Goal: Communication & Community: Answer question/provide support

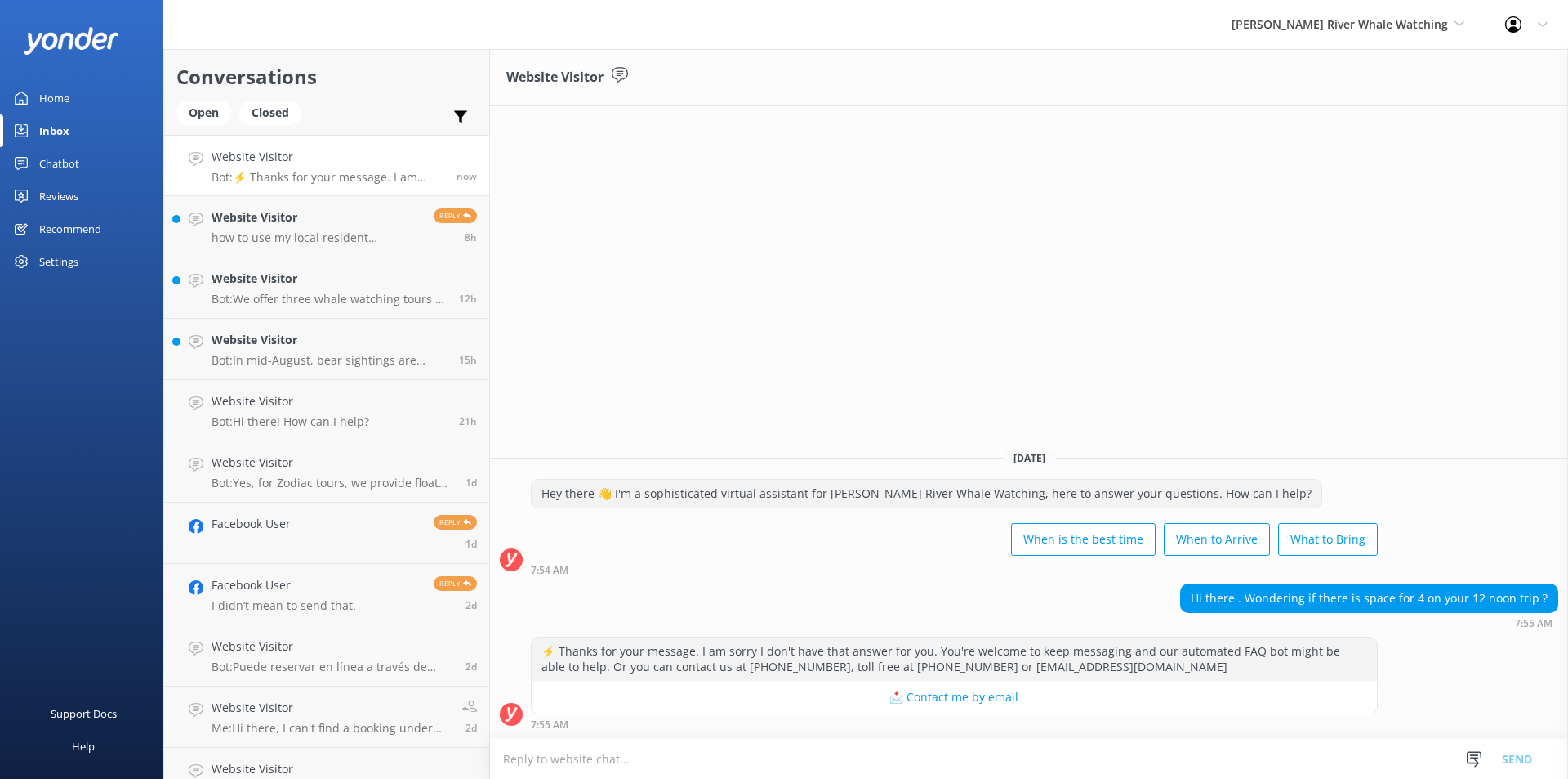
click at [748, 754] on textarea at bounding box center [1029, 758] width 1078 height 40
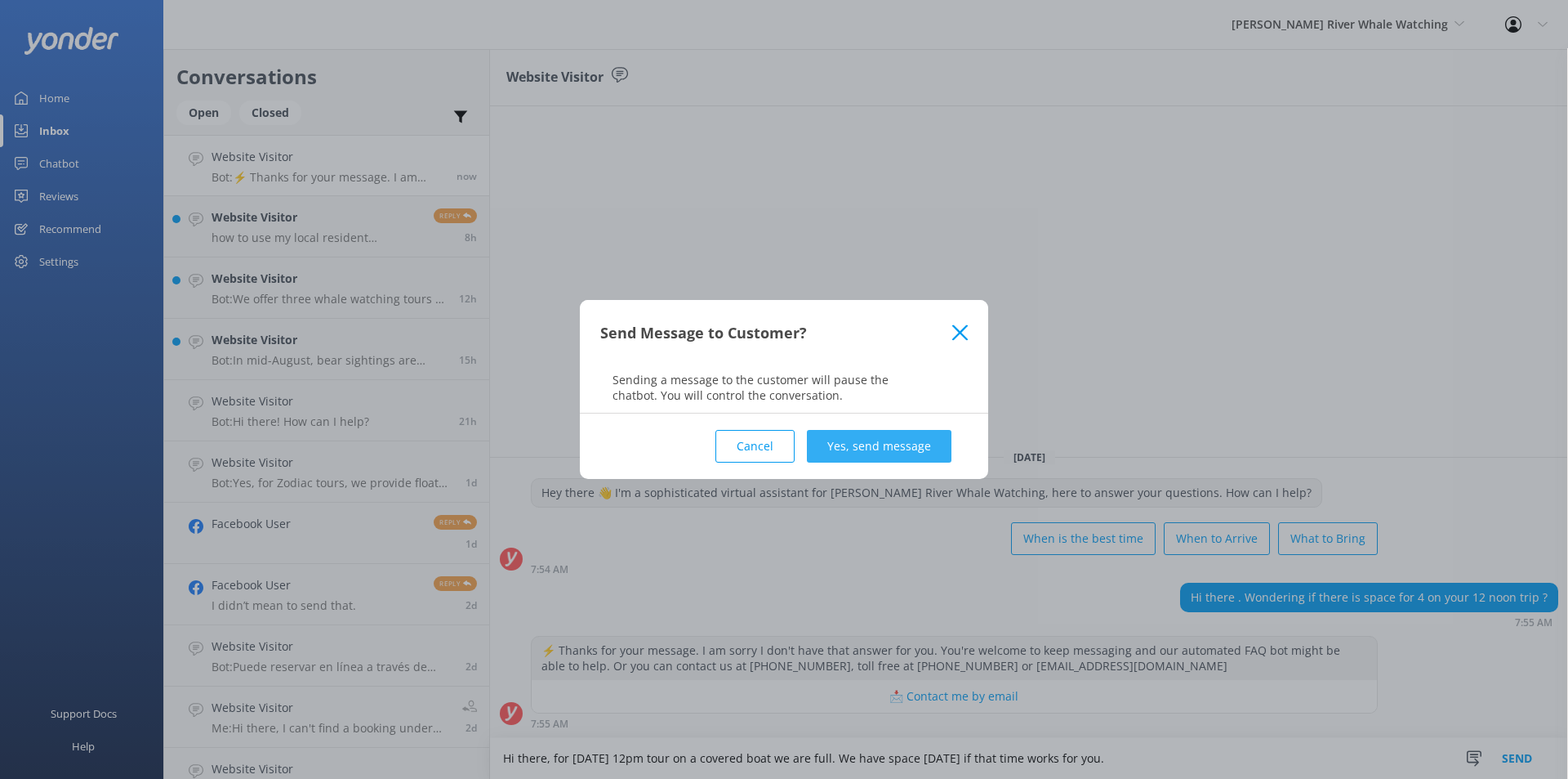
type textarea "Hi there, for [DATE] 12pm tour on a covered boat we are full. We have space [DA…"
click at [900, 455] on button "Yes, send message" at bounding box center [878, 446] width 144 height 33
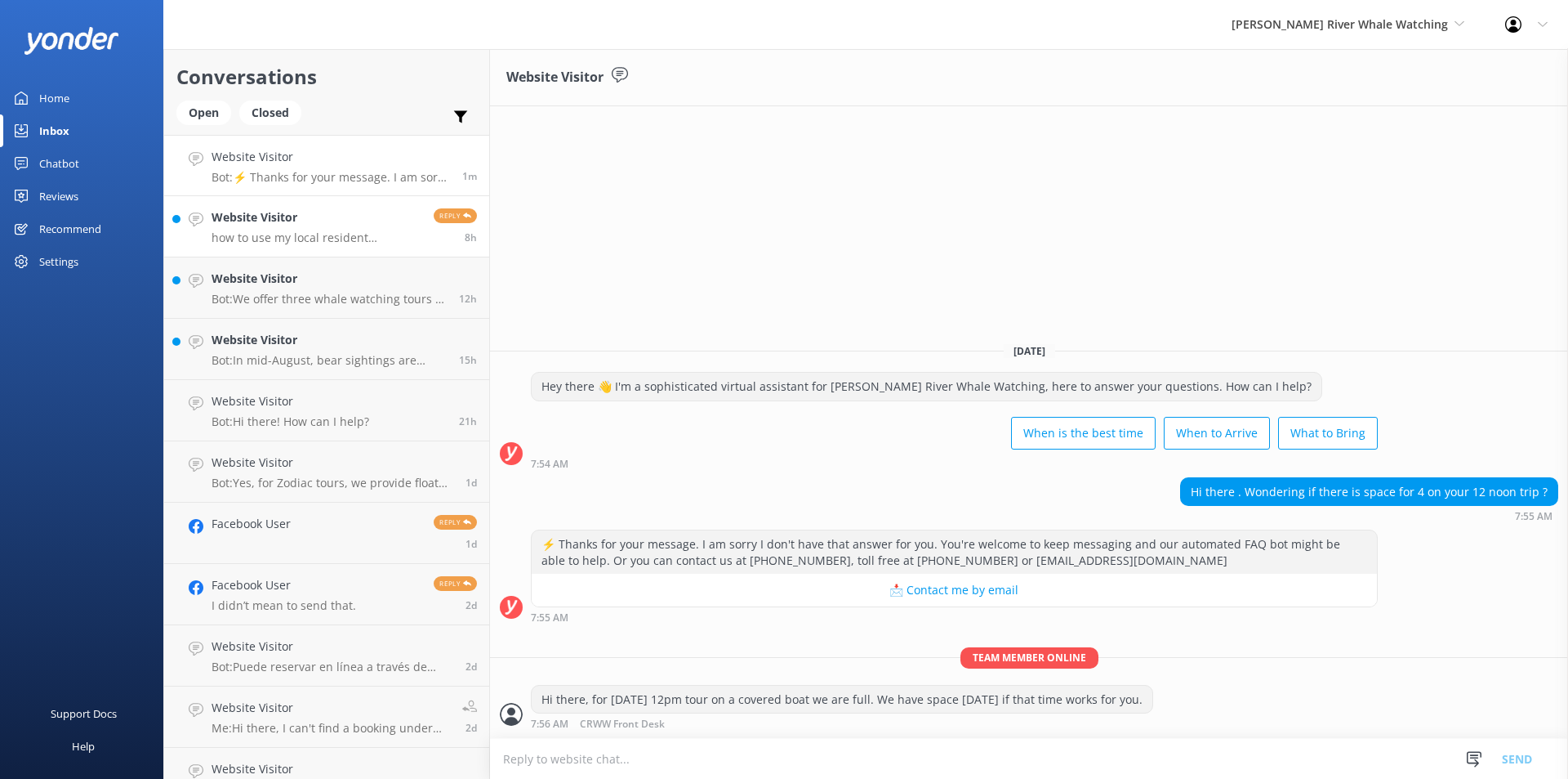
click at [222, 210] on h4 "Website Visitor" at bounding box center [316, 217] width 210 height 18
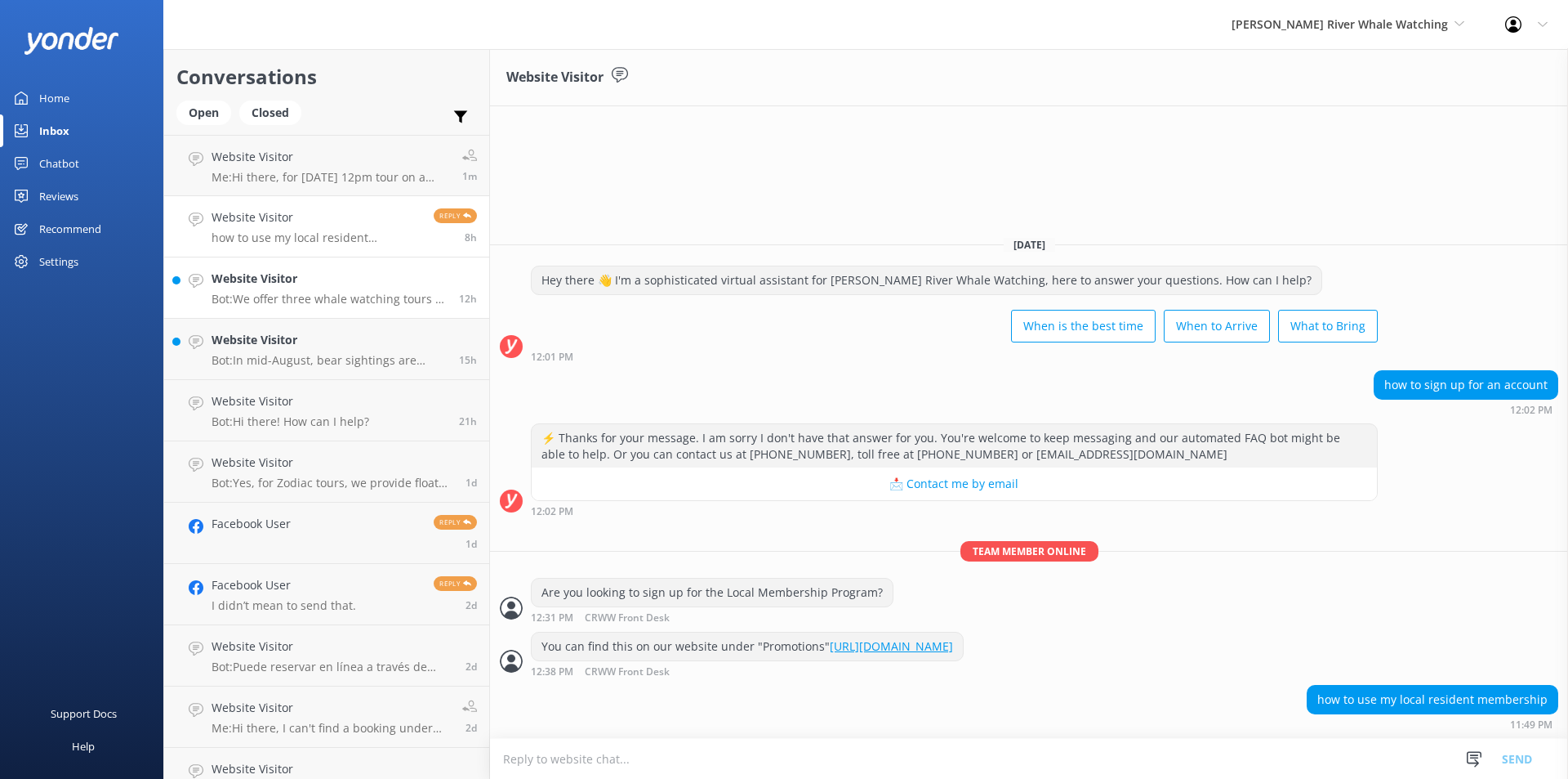
click at [294, 277] on h4 "Website Visitor" at bounding box center [329, 279] width 236 height 18
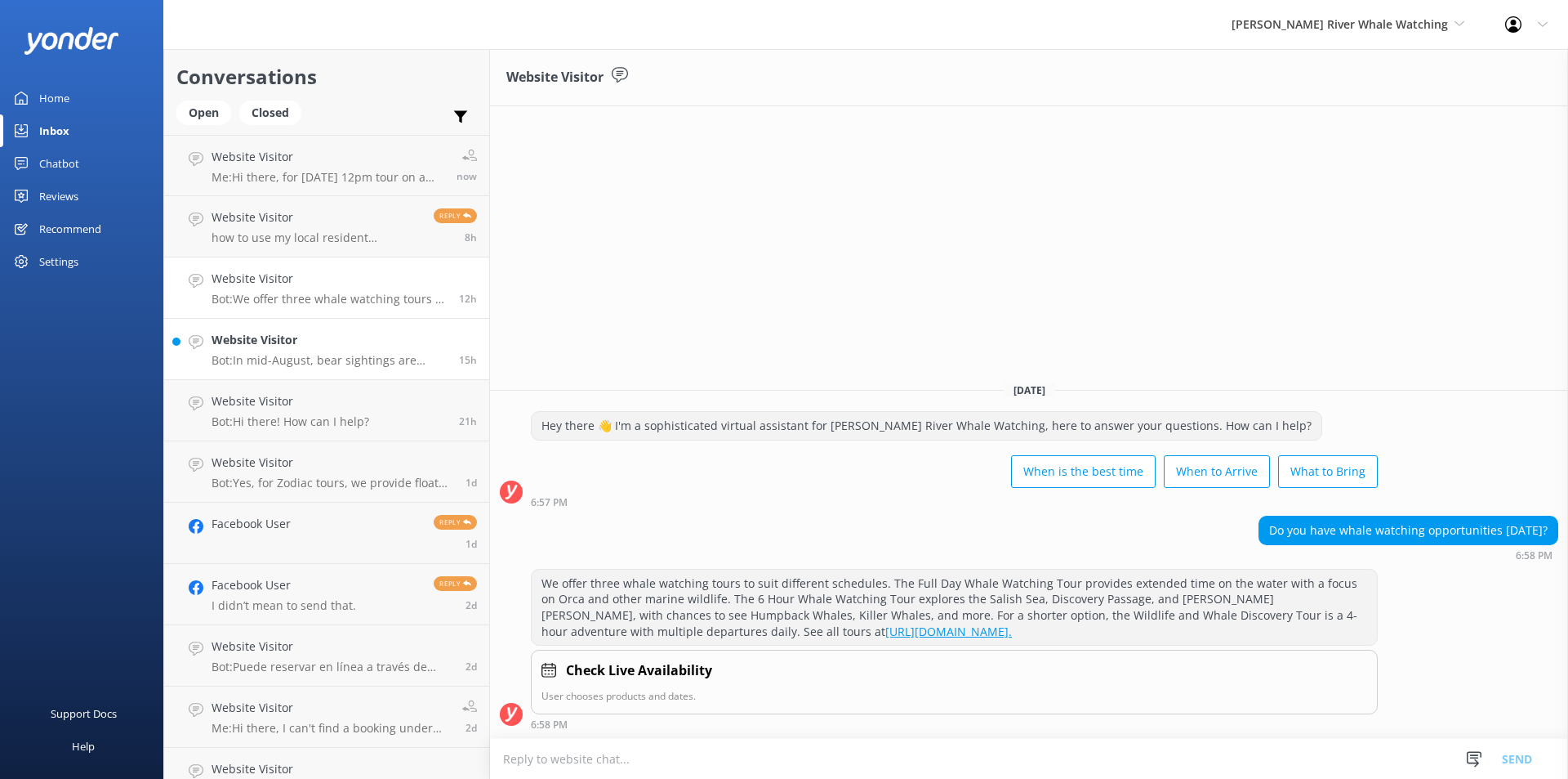
click at [293, 363] on p "Bot: In mid-August, bear sightings are limited as Grizzly Bear Tours start in l…" at bounding box center [329, 360] width 236 height 15
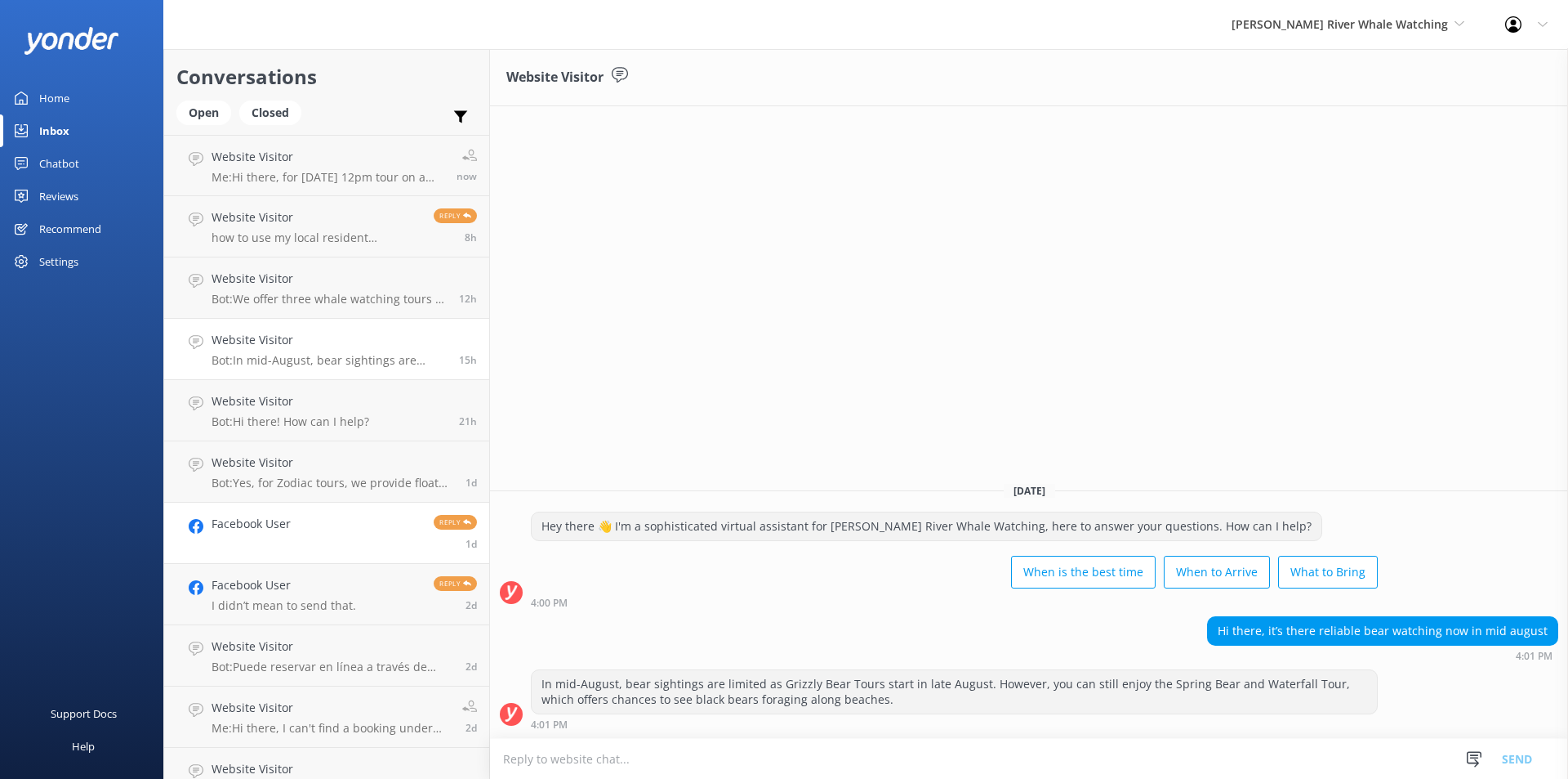
click at [285, 538] on div "Facebook User" at bounding box center [252, 532] width 80 height 36
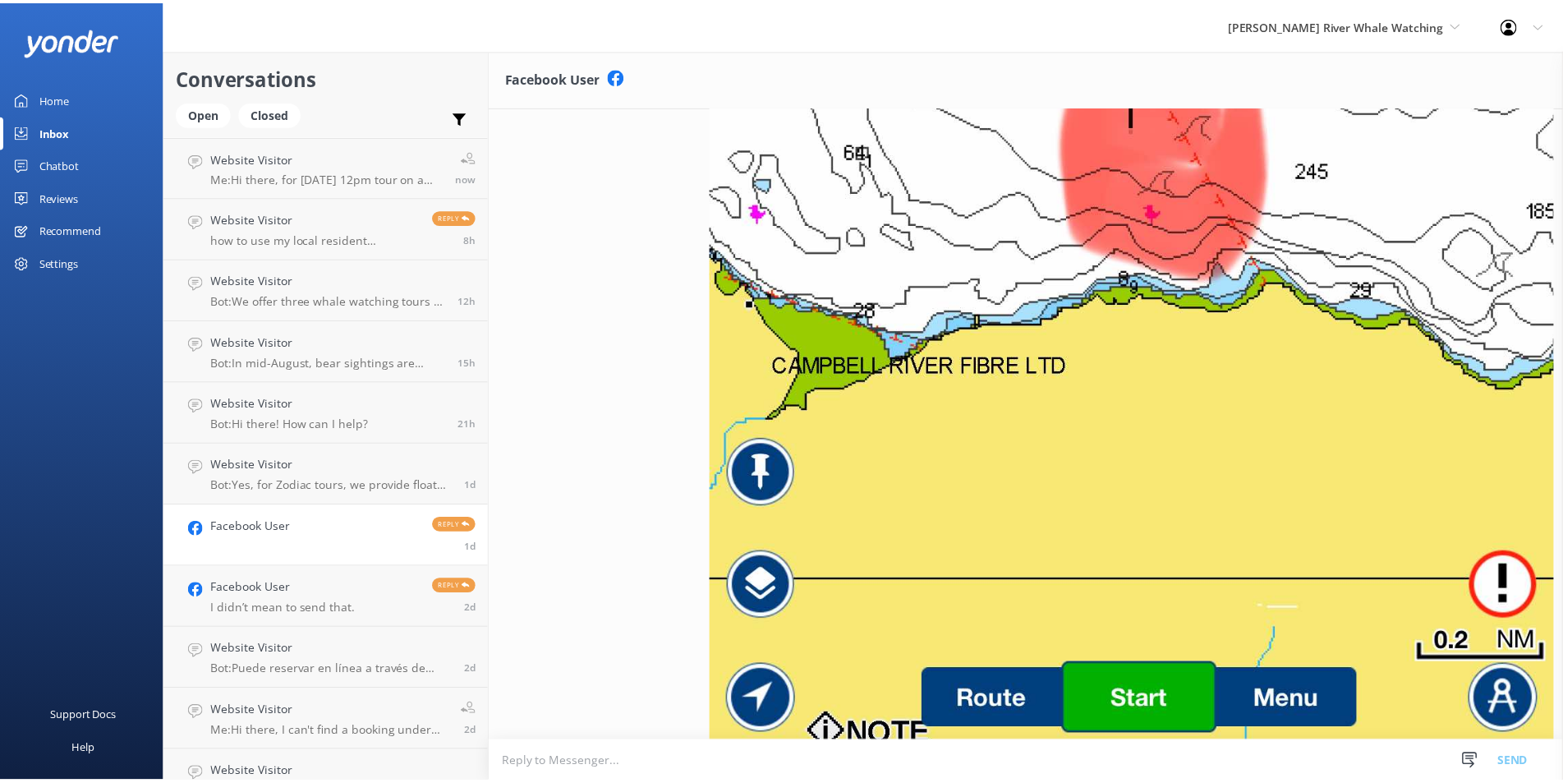
scroll to position [4474, 0]
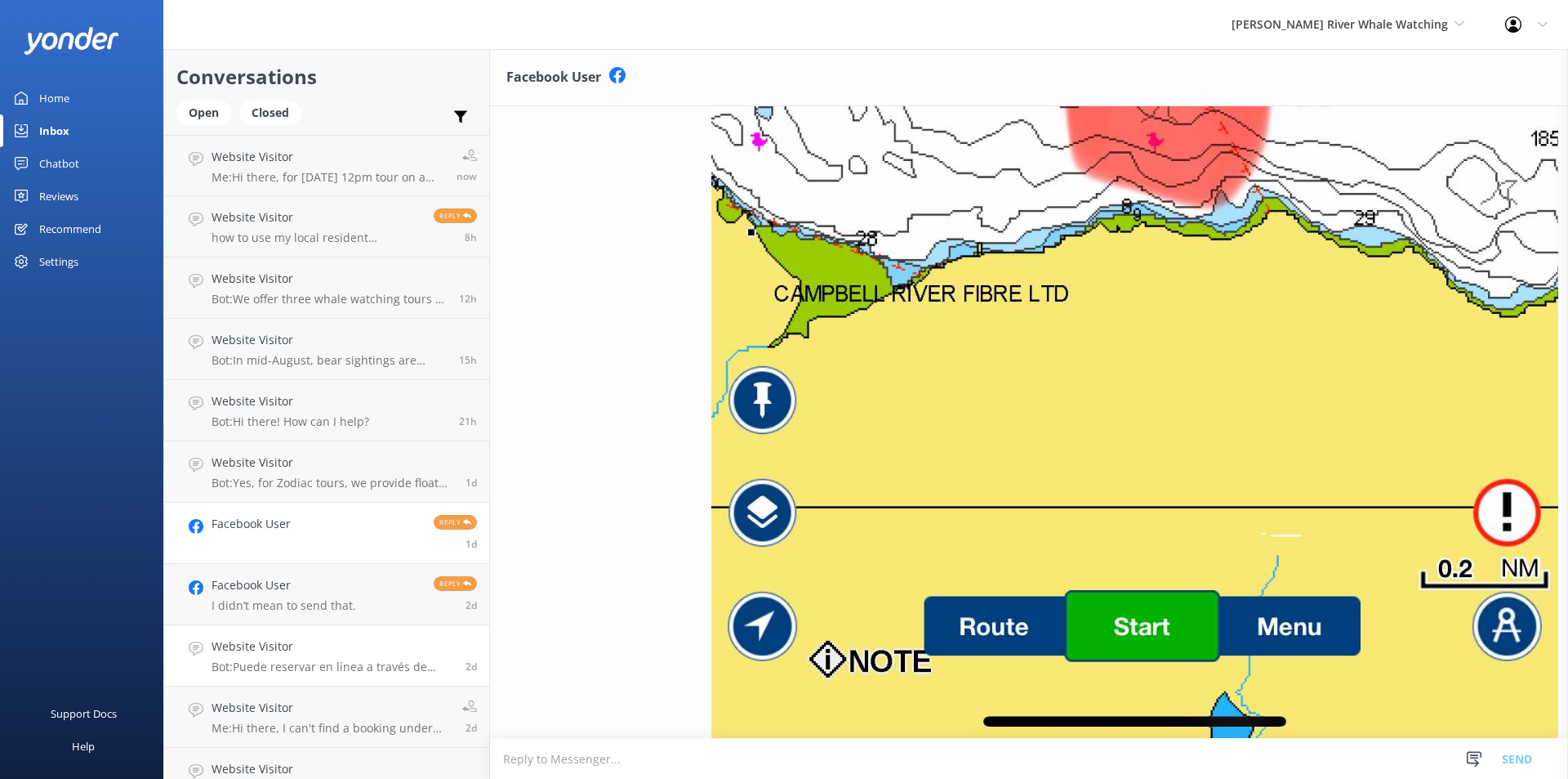
click at [303, 626] on link "Website Visitor Bot: Puede reservar en línea a través de nuestro sitio web en […" at bounding box center [326, 656] width 325 height 62
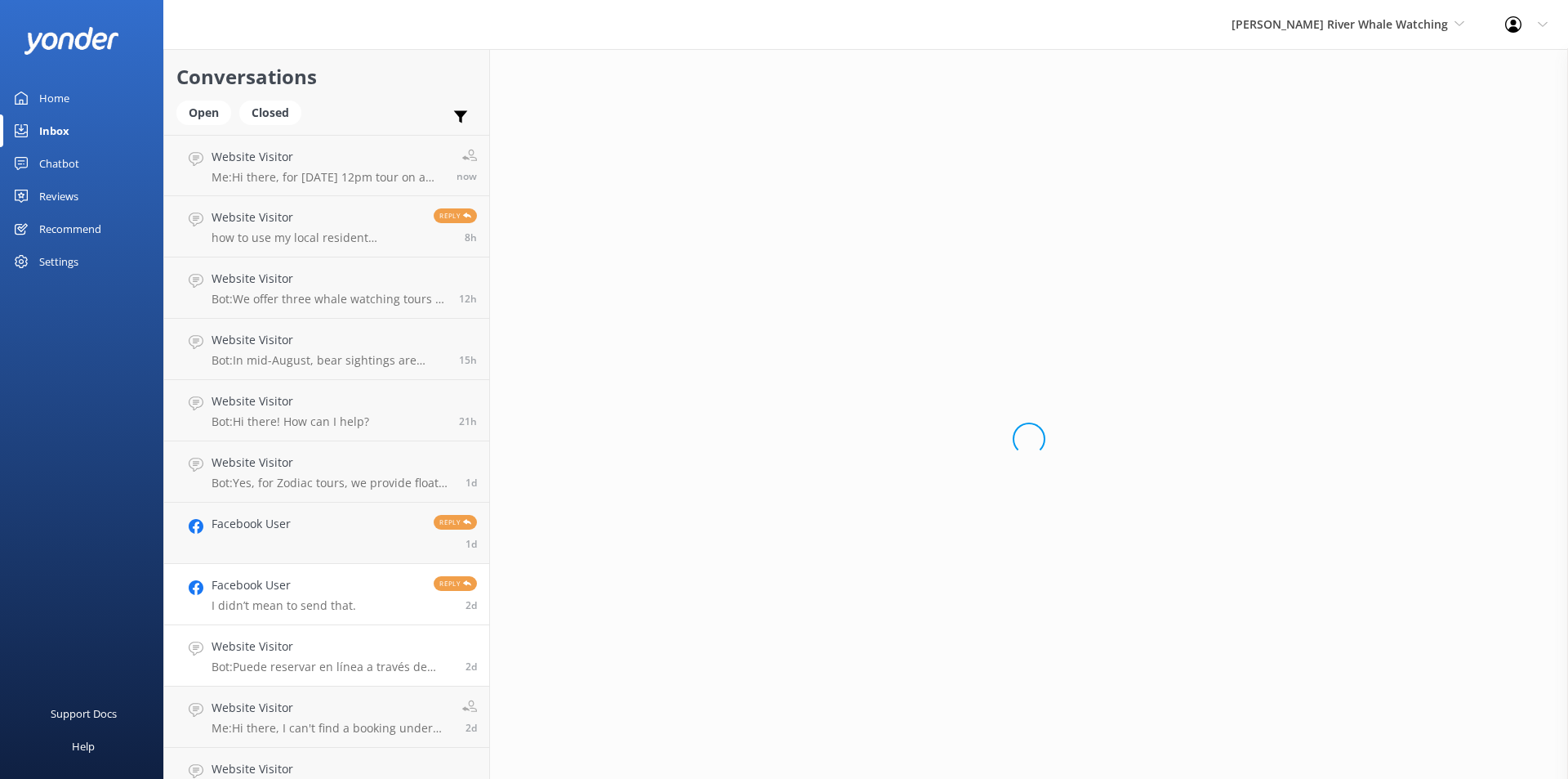
click at [294, 605] on p "I didn’t mean to send that." at bounding box center [283, 605] width 144 height 15
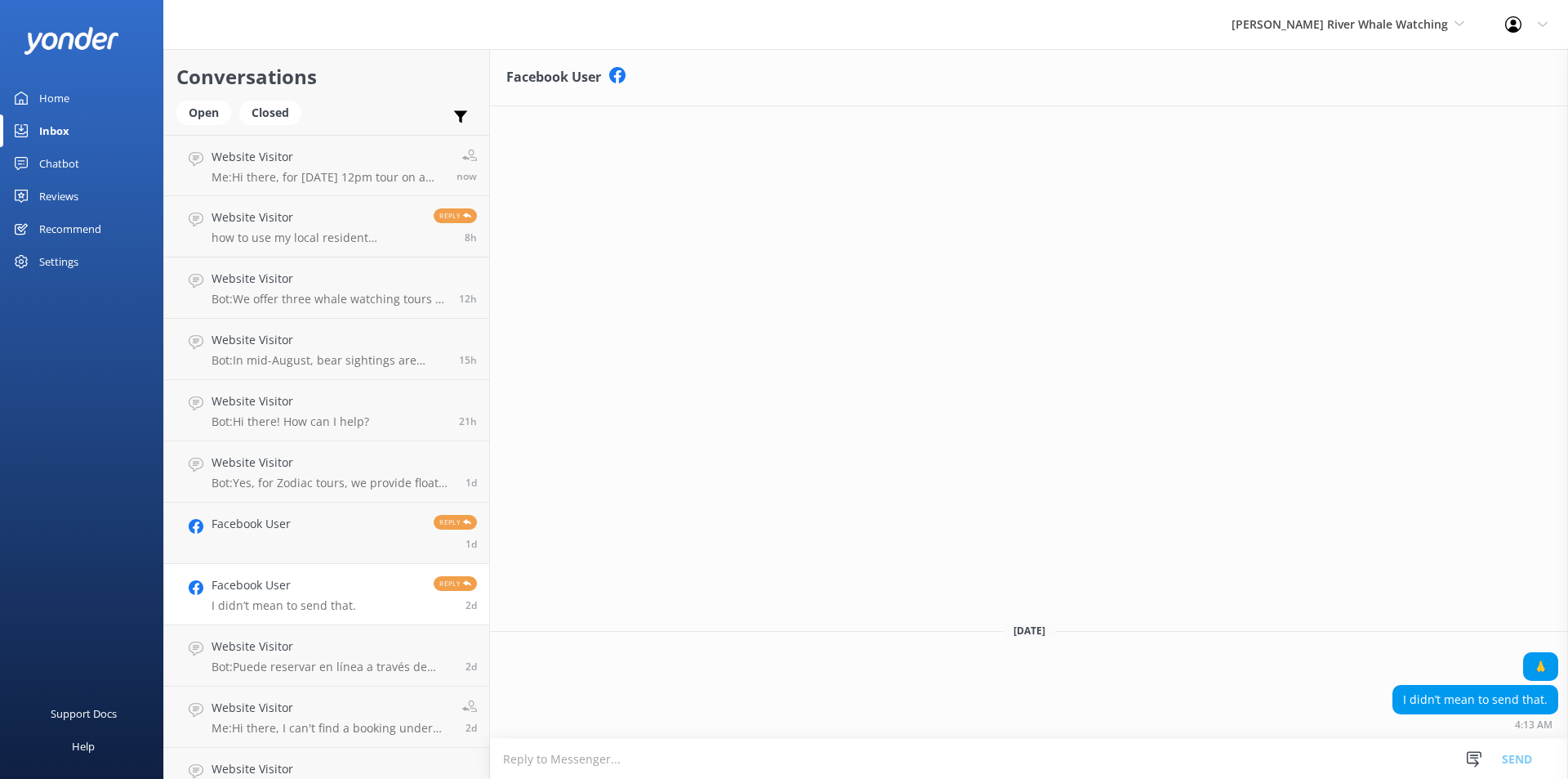
click at [47, 99] on div "Home" at bounding box center [54, 97] width 30 height 33
